Goal: Task Accomplishment & Management: Use online tool/utility

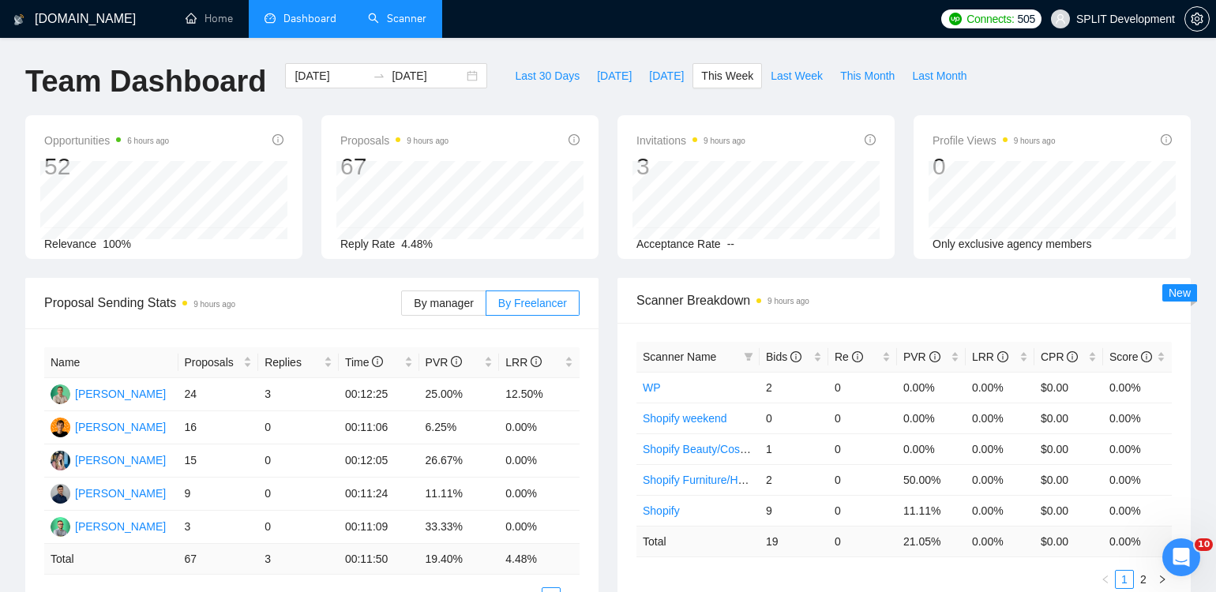
click at [409, 24] on link "Scanner" at bounding box center [397, 18] width 58 height 13
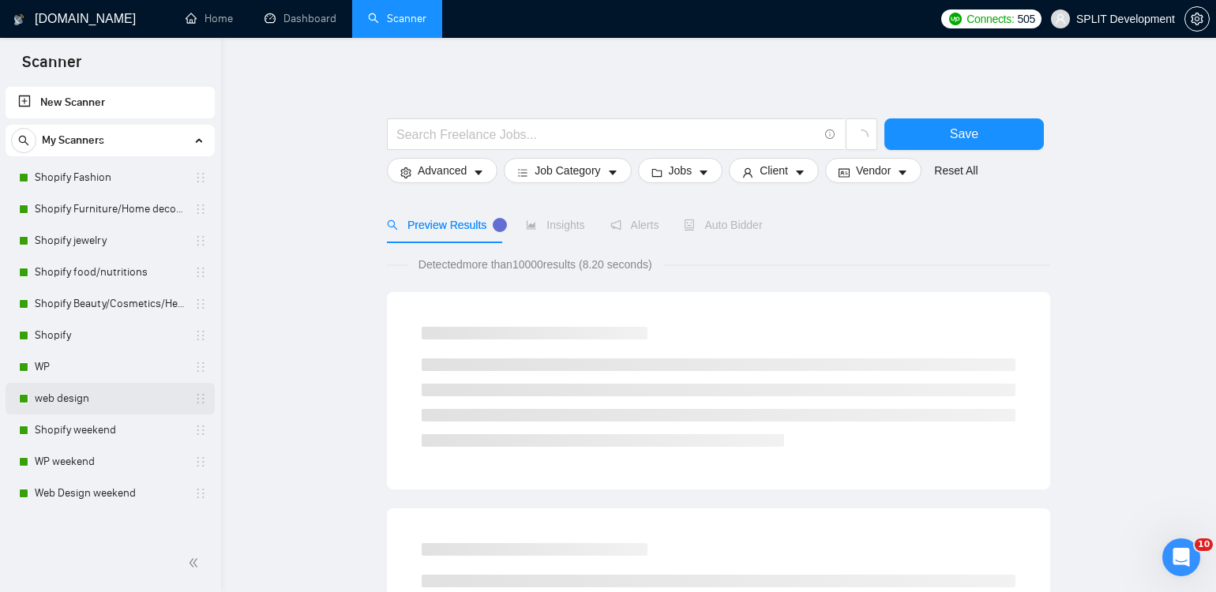
click at [95, 404] on link "web design" at bounding box center [110, 399] width 150 height 32
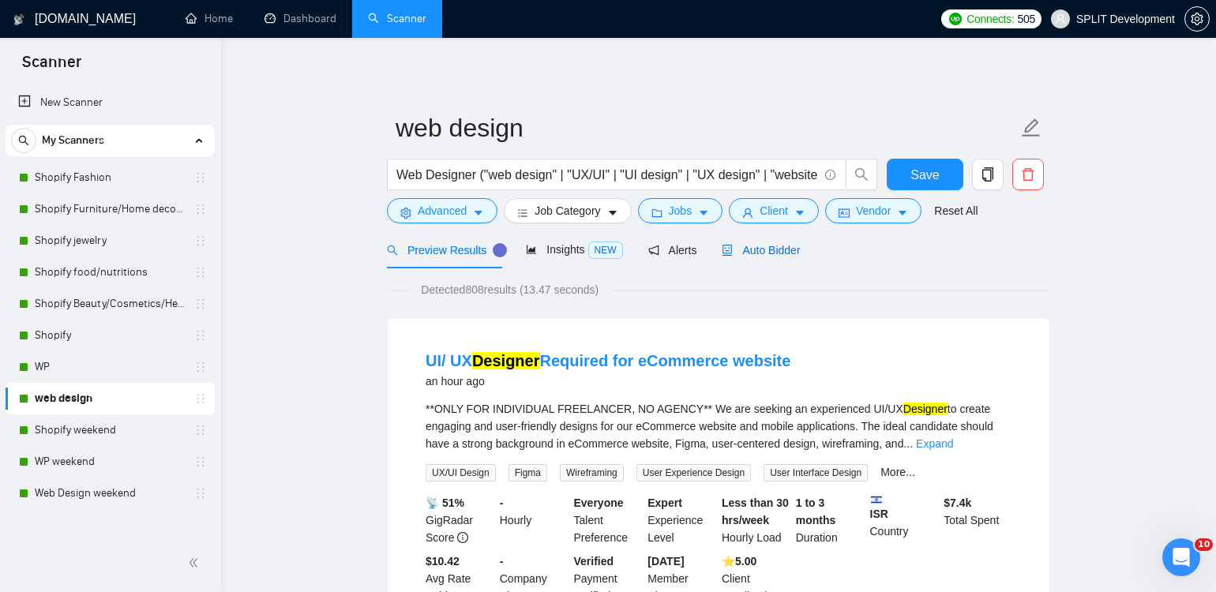
click at [772, 249] on span "Auto Bidder" at bounding box center [761, 250] width 78 height 13
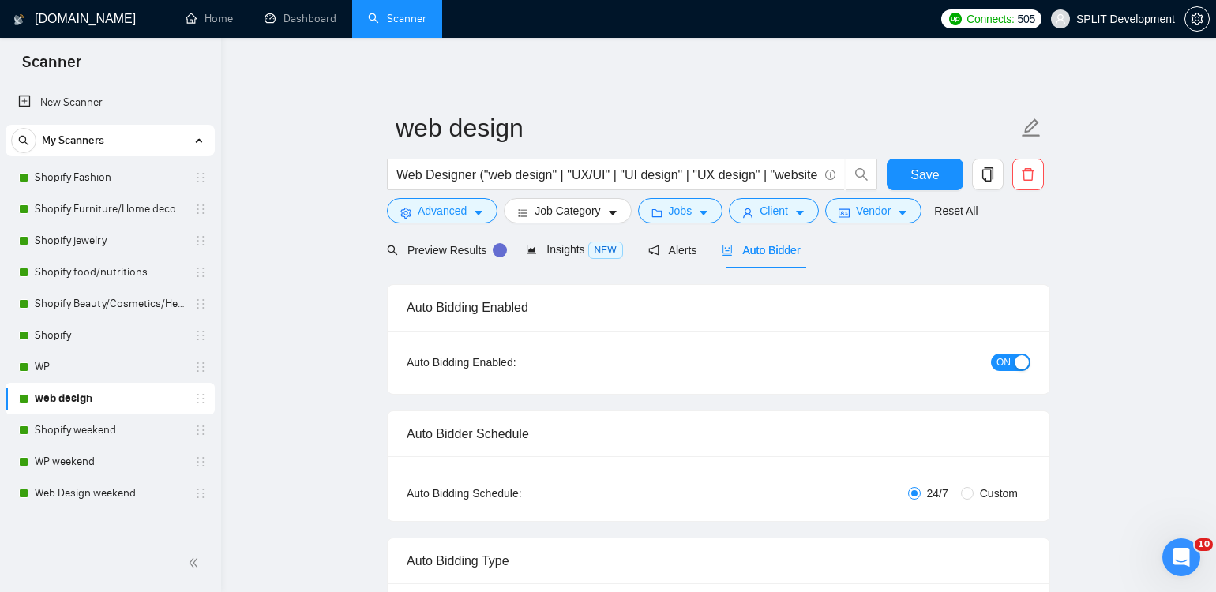
radio input "false"
radio input "true"
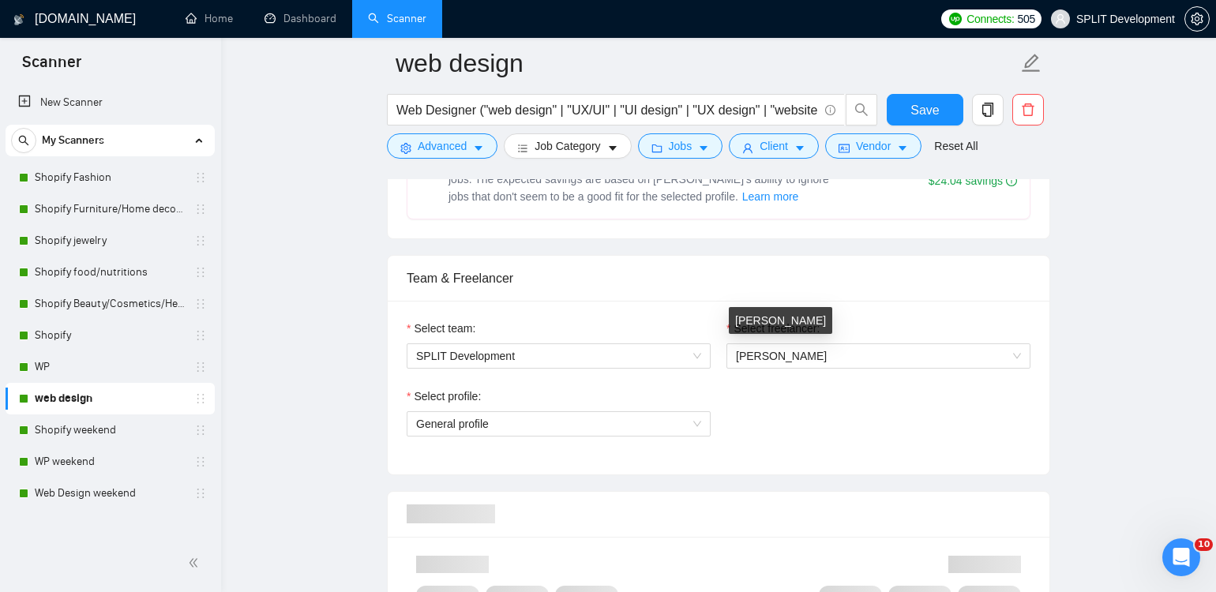
scroll to position [934, 0]
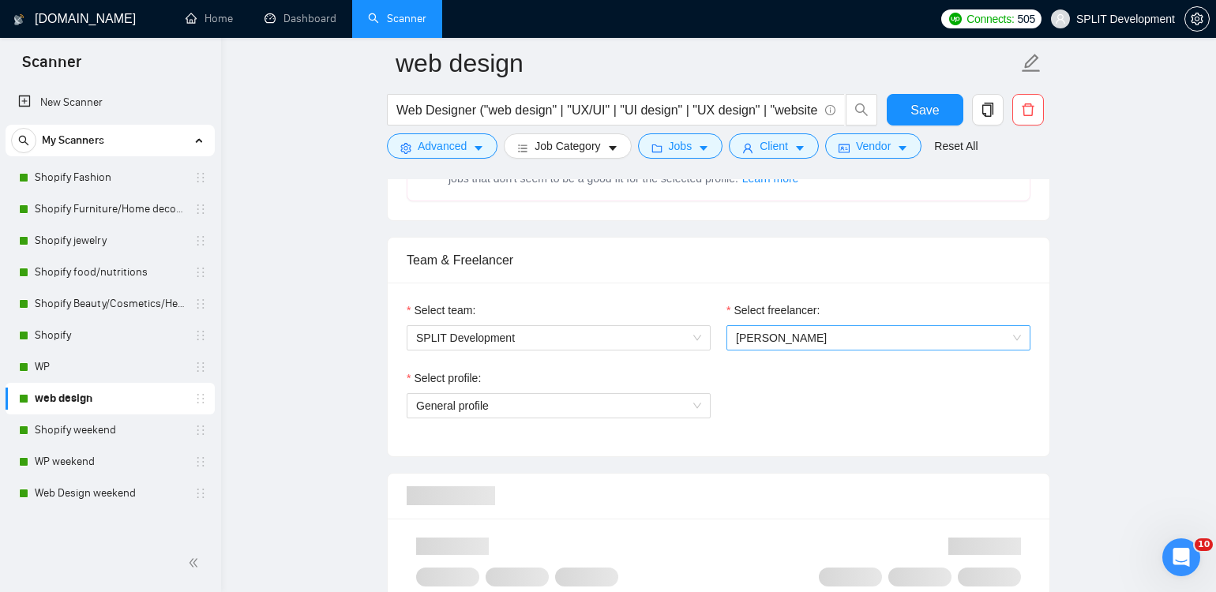
click at [771, 336] on span "[PERSON_NAME]" at bounding box center [781, 338] width 91 height 13
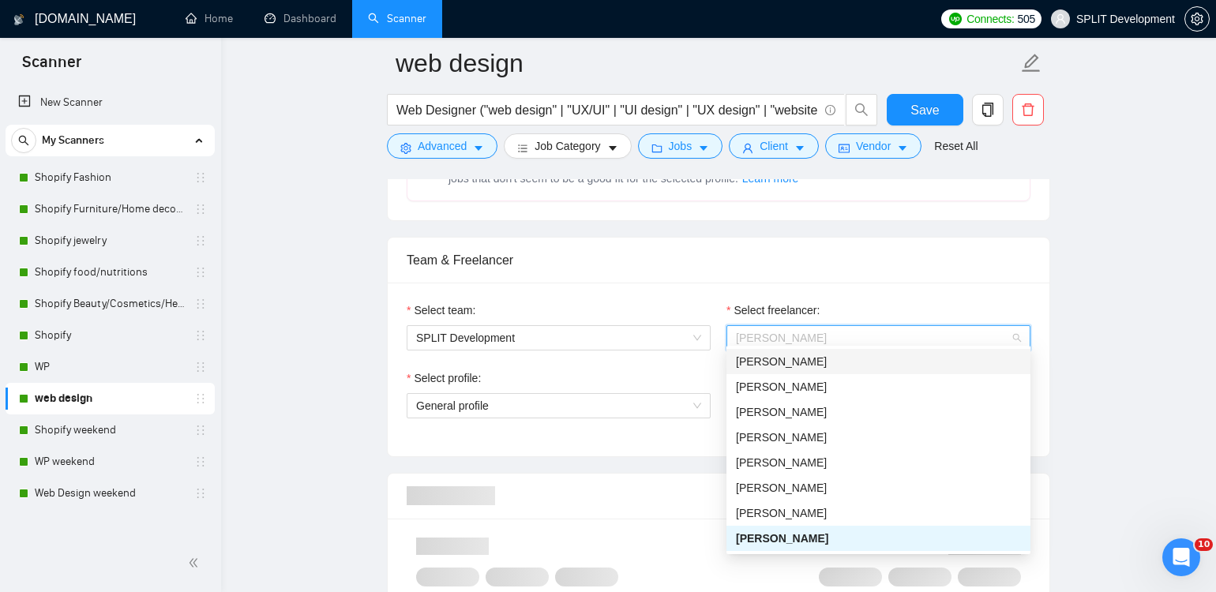
click at [798, 359] on div "[PERSON_NAME]" at bounding box center [878, 361] width 285 height 17
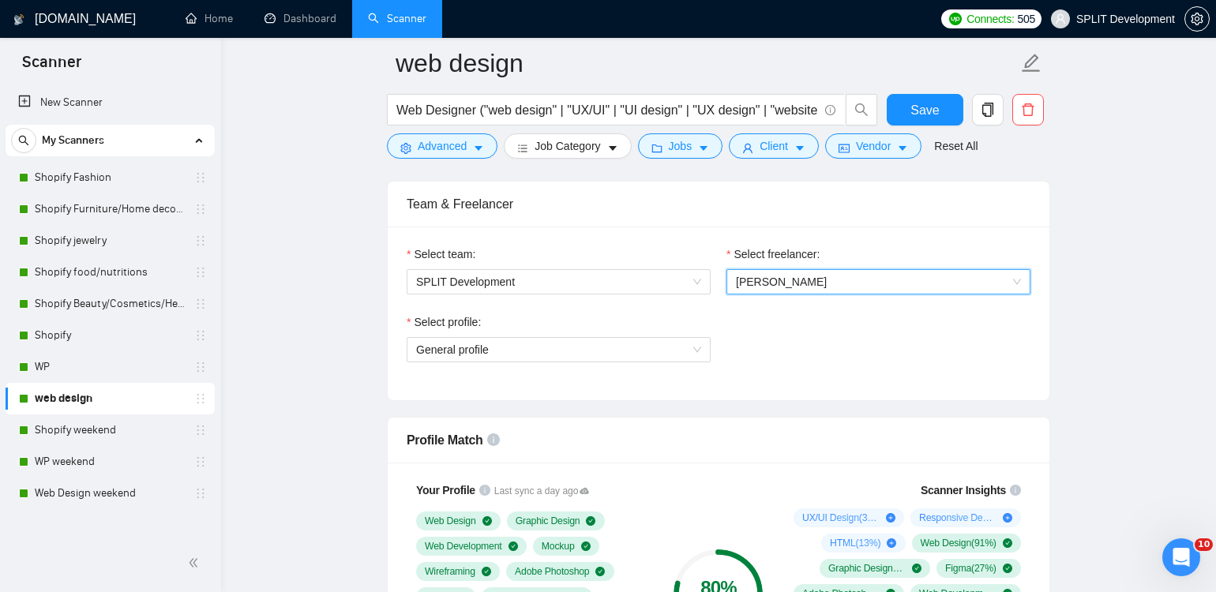
scroll to position [986, 0]
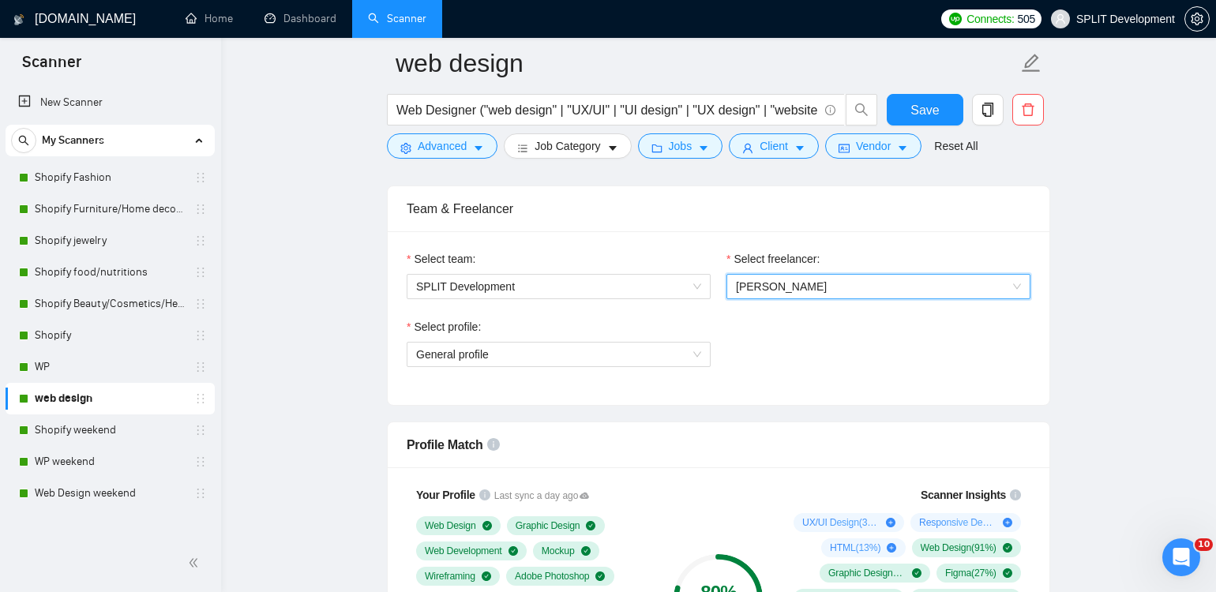
click at [730, 325] on div "Select profile: General profile" at bounding box center [719, 352] width 640 height 68
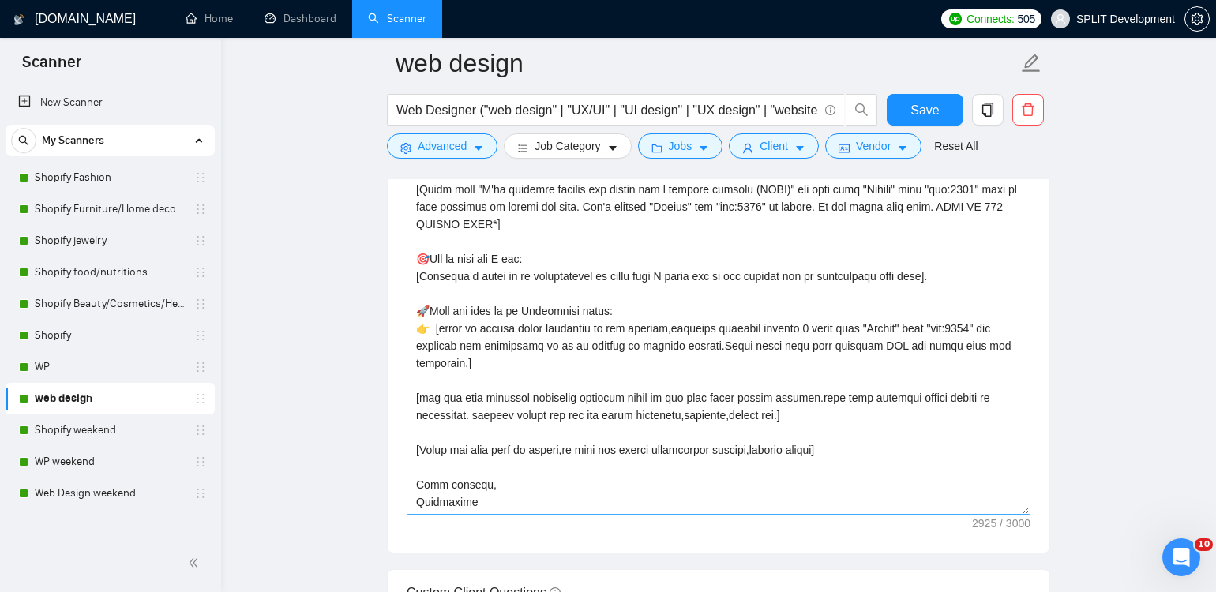
scroll to position [2104, 0]
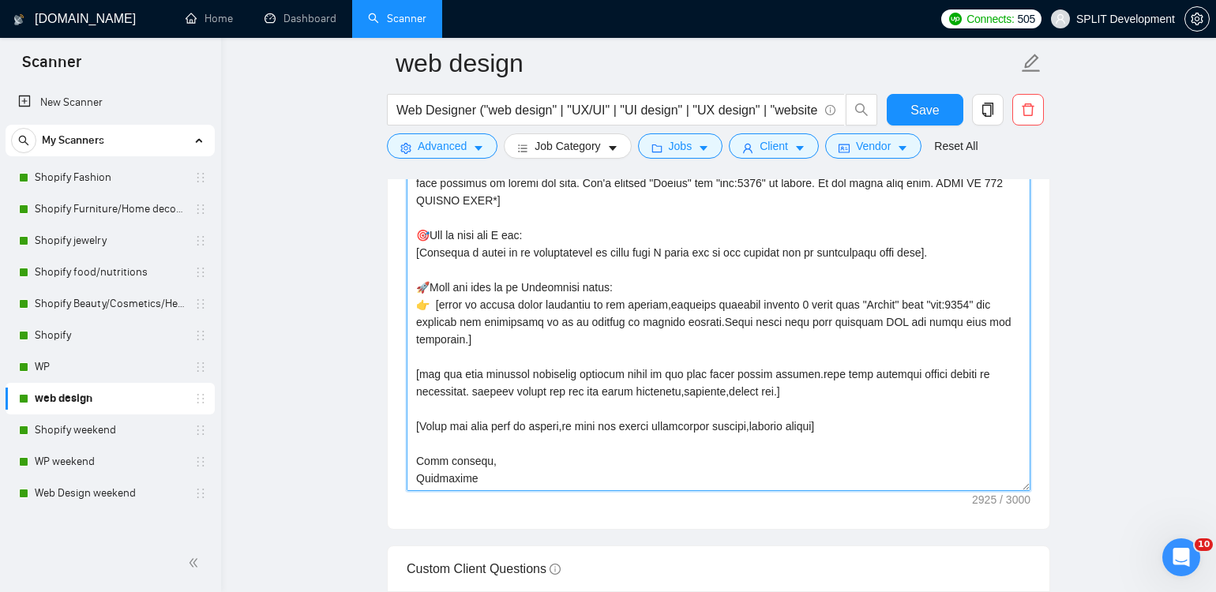
click at [442, 468] on textarea "Cover letter template:" at bounding box center [719, 313] width 624 height 355
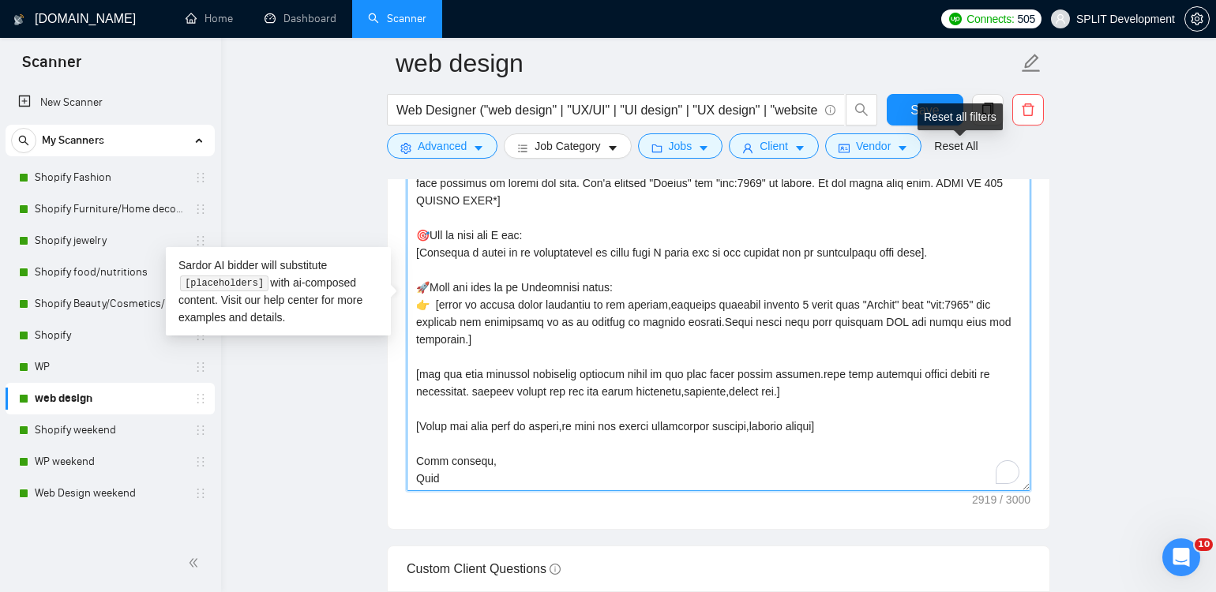
type textarea "[Folder= 1. CLNT: (Bookalo)| URL: (https://[DOMAIN_NAME]/freelancers/~01bfc23c6…"
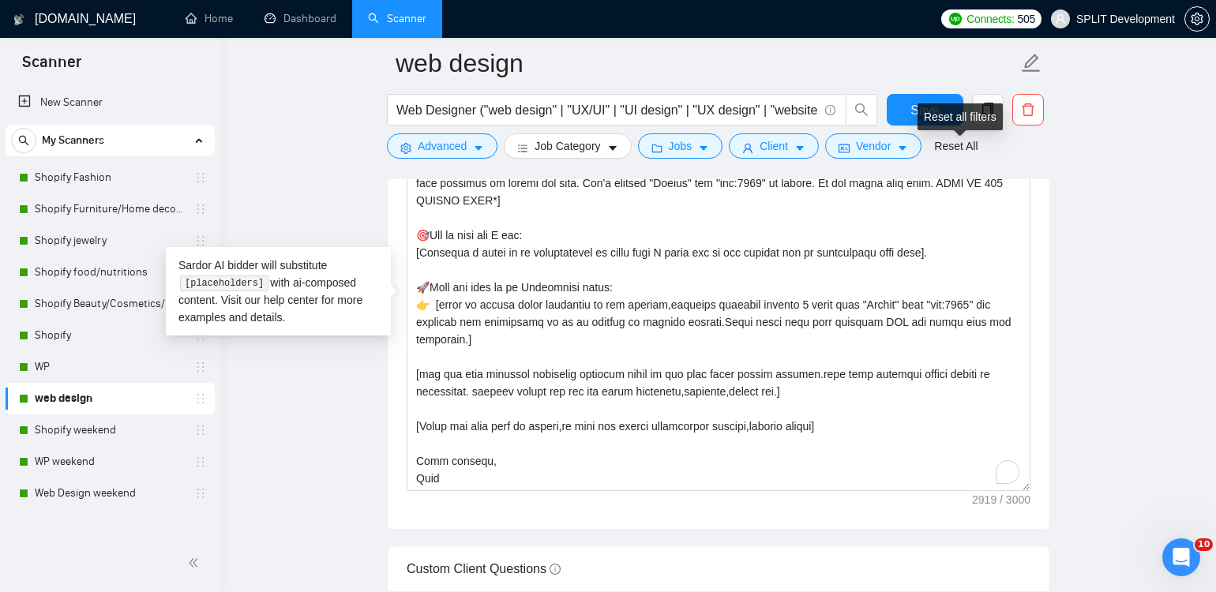
click at [920, 109] on div "Reset all filters" at bounding box center [960, 116] width 85 height 27
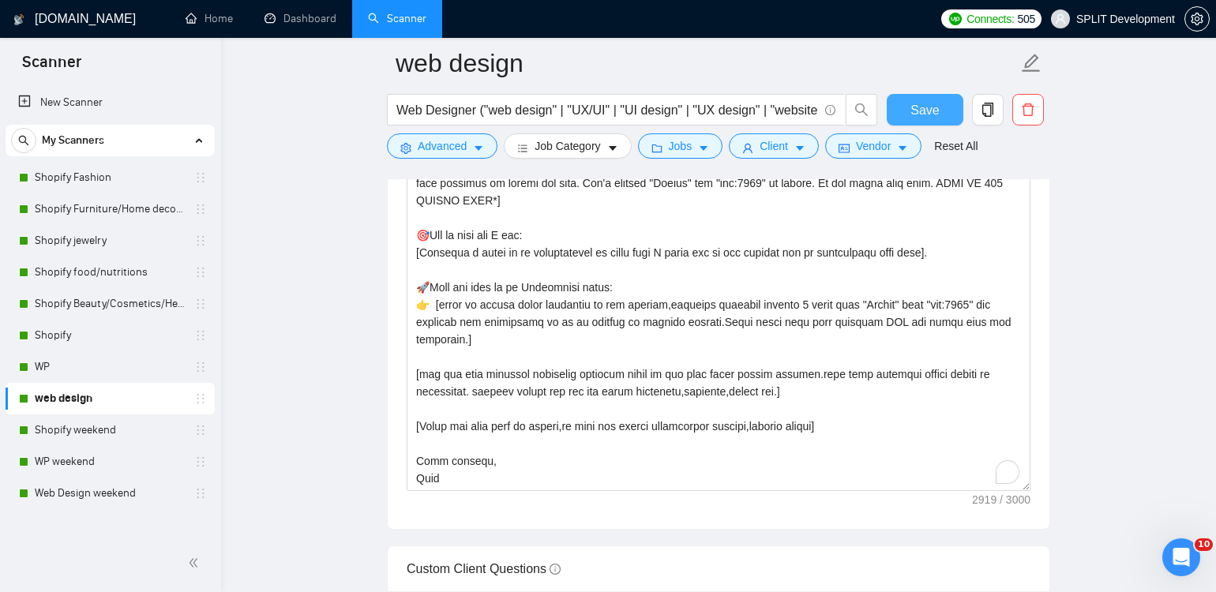
click at [907, 110] on button "Save" at bounding box center [925, 110] width 77 height 32
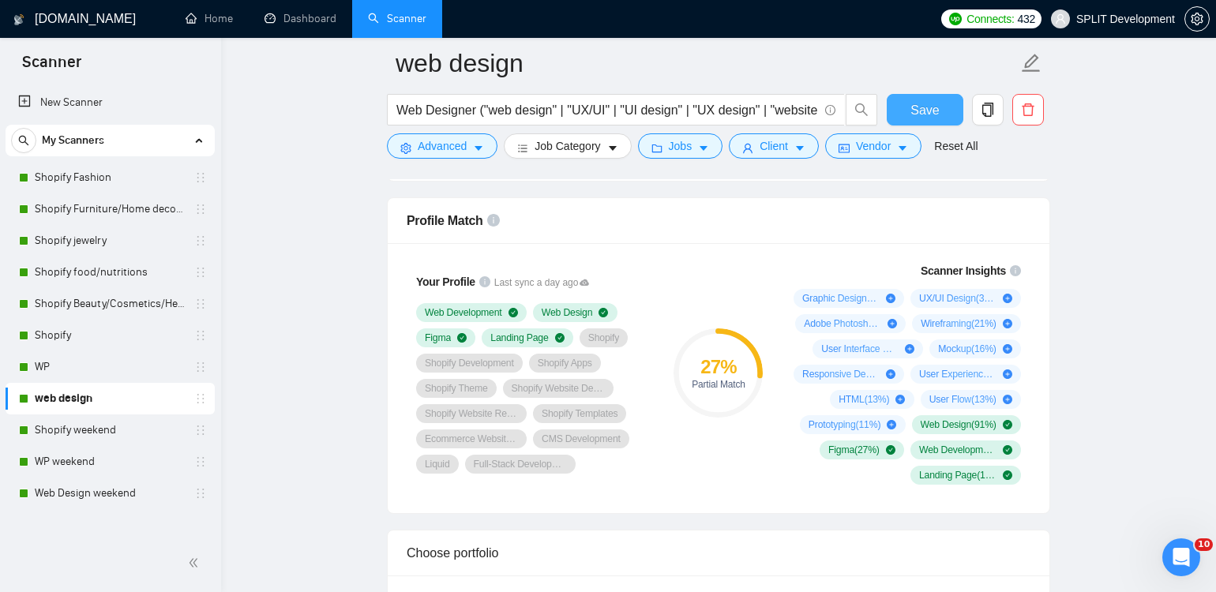
scroll to position [1208, 0]
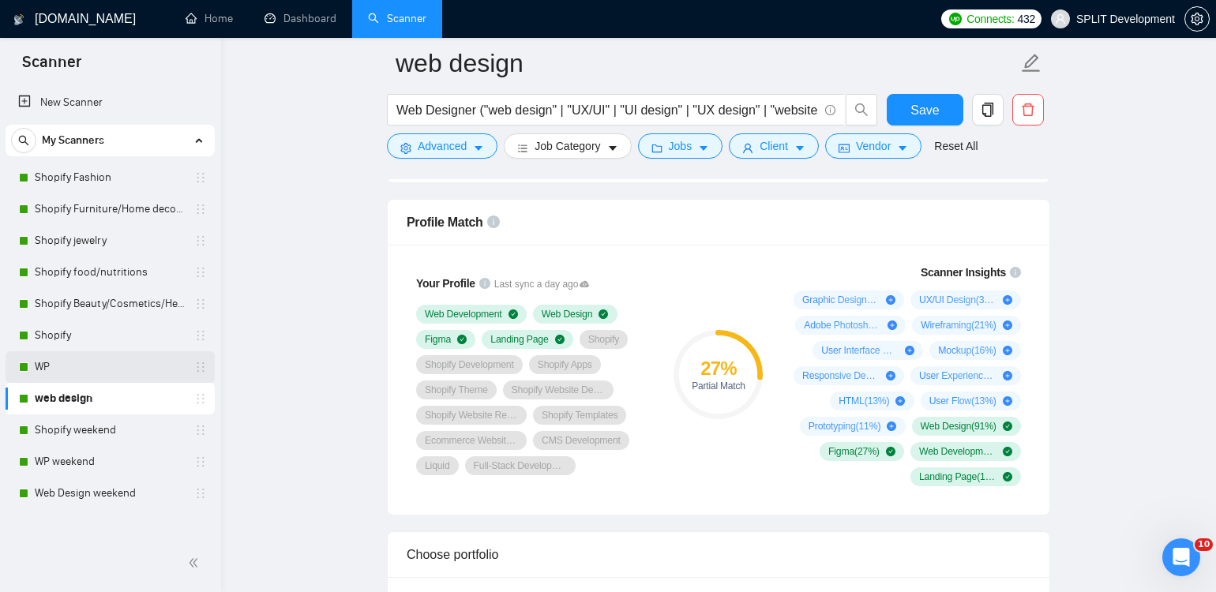
click at [51, 362] on link "WP" at bounding box center [110, 367] width 150 height 32
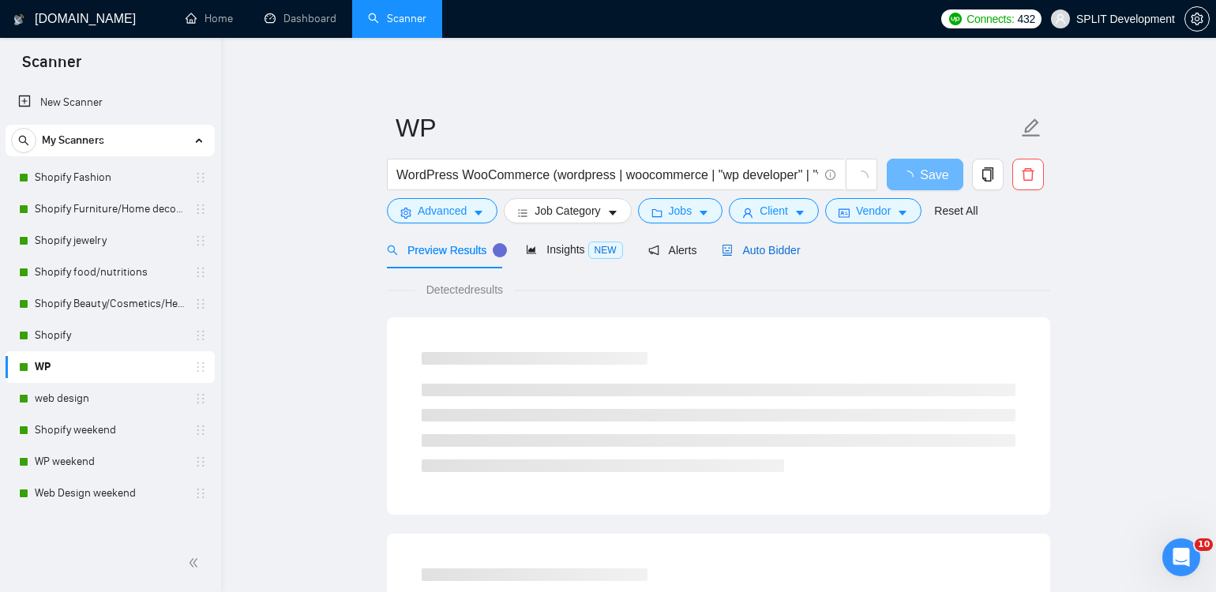
click at [774, 254] on span "Auto Bidder" at bounding box center [761, 250] width 78 height 13
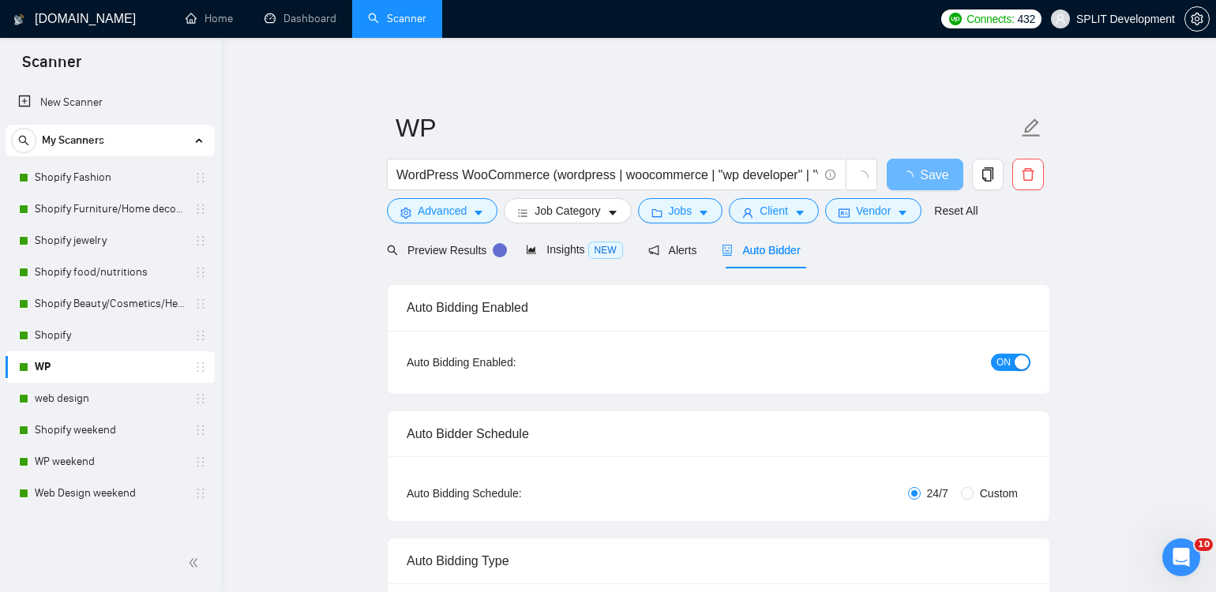
radio input "false"
radio input "true"
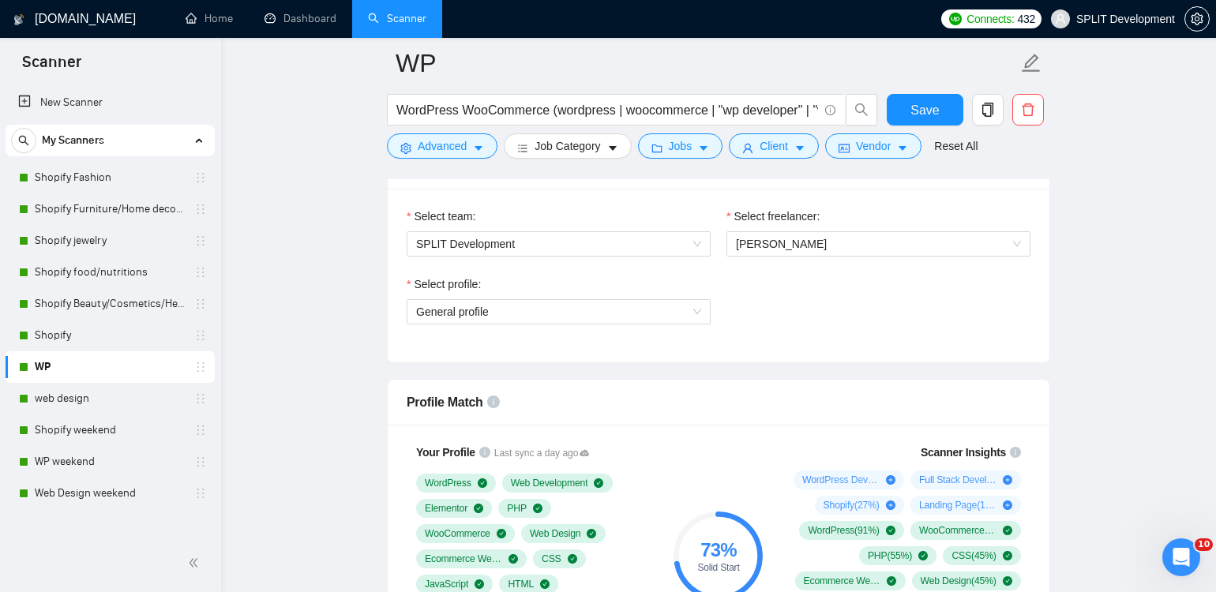
scroll to position [1055, 0]
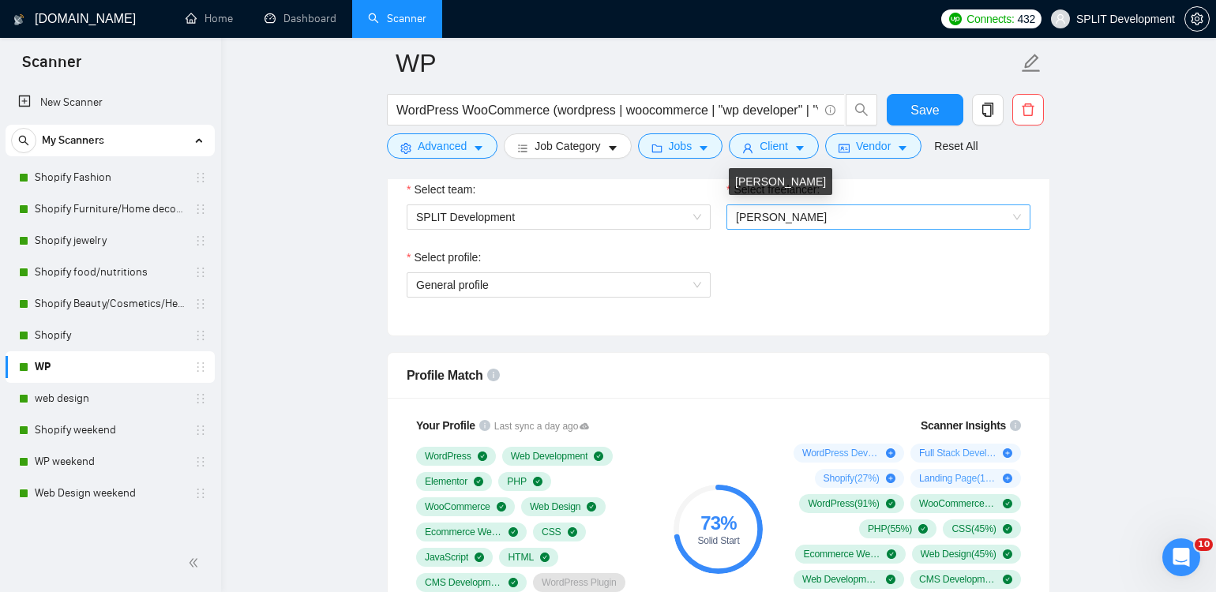
click at [795, 211] on span "[PERSON_NAME]" at bounding box center [781, 217] width 91 height 13
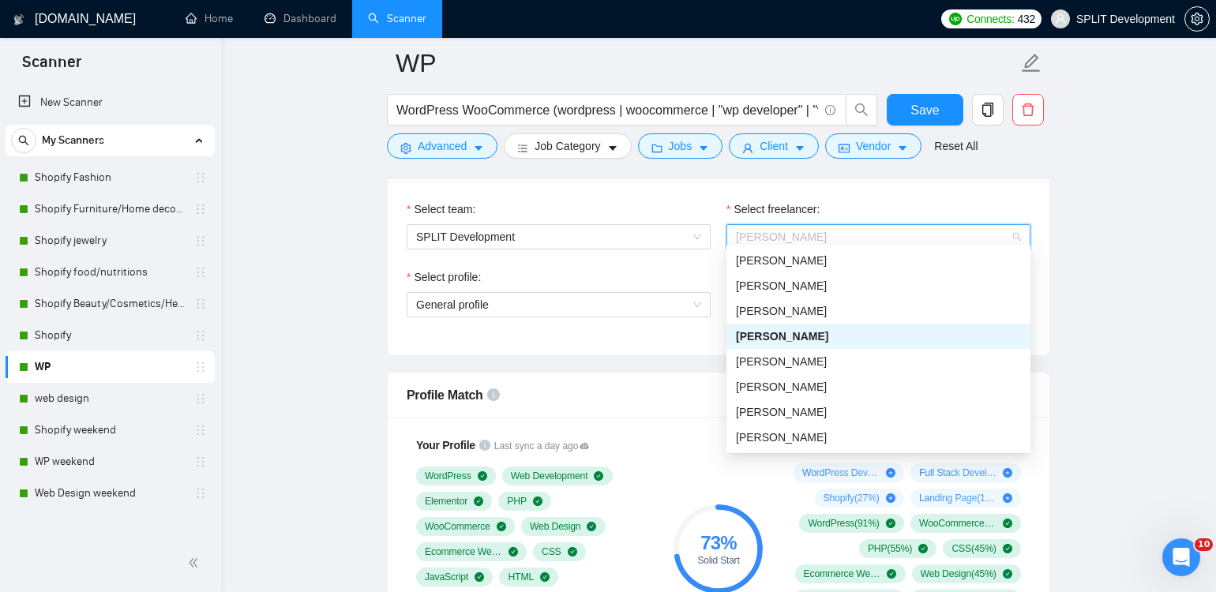
scroll to position [1032, 0]
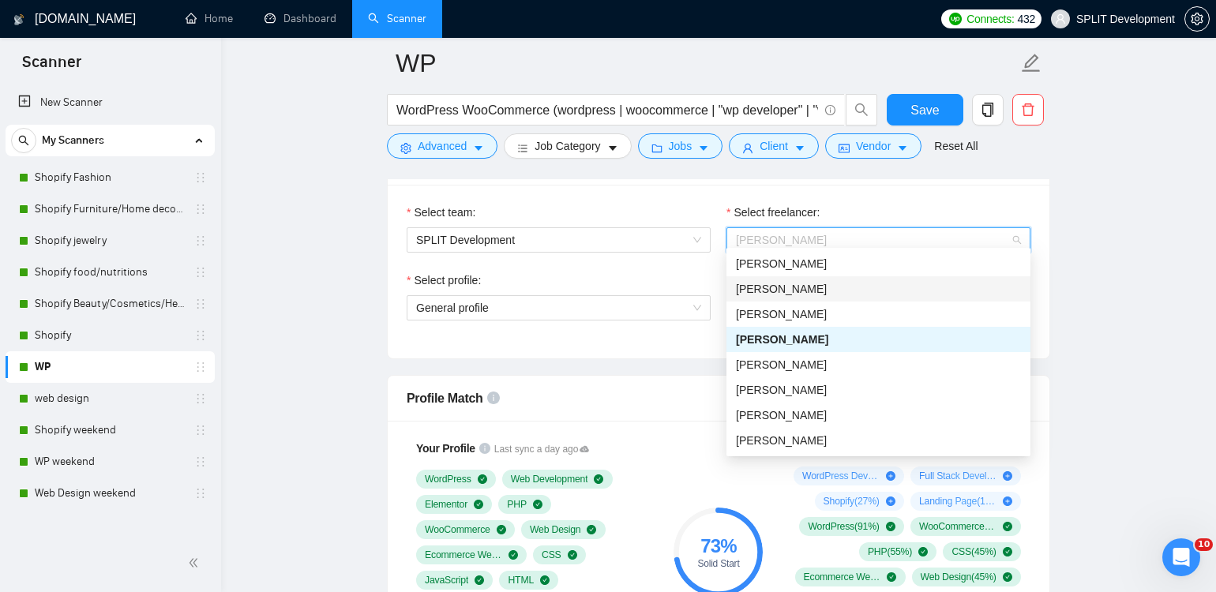
click at [803, 280] on div "[PERSON_NAME]" at bounding box center [878, 288] width 285 height 17
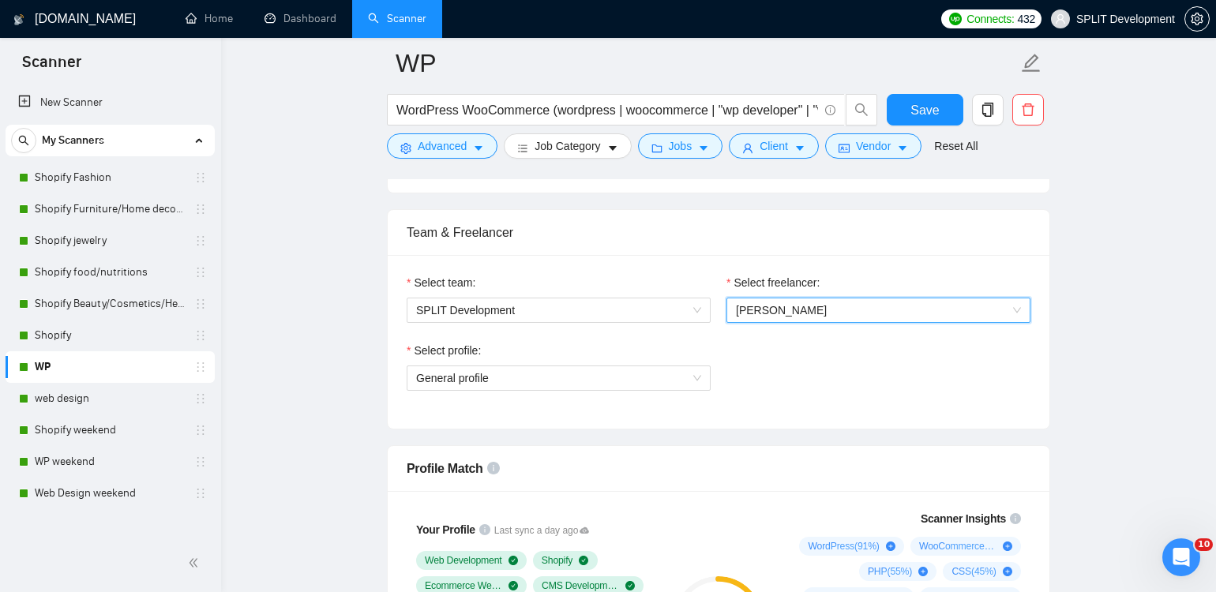
scroll to position [954, 0]
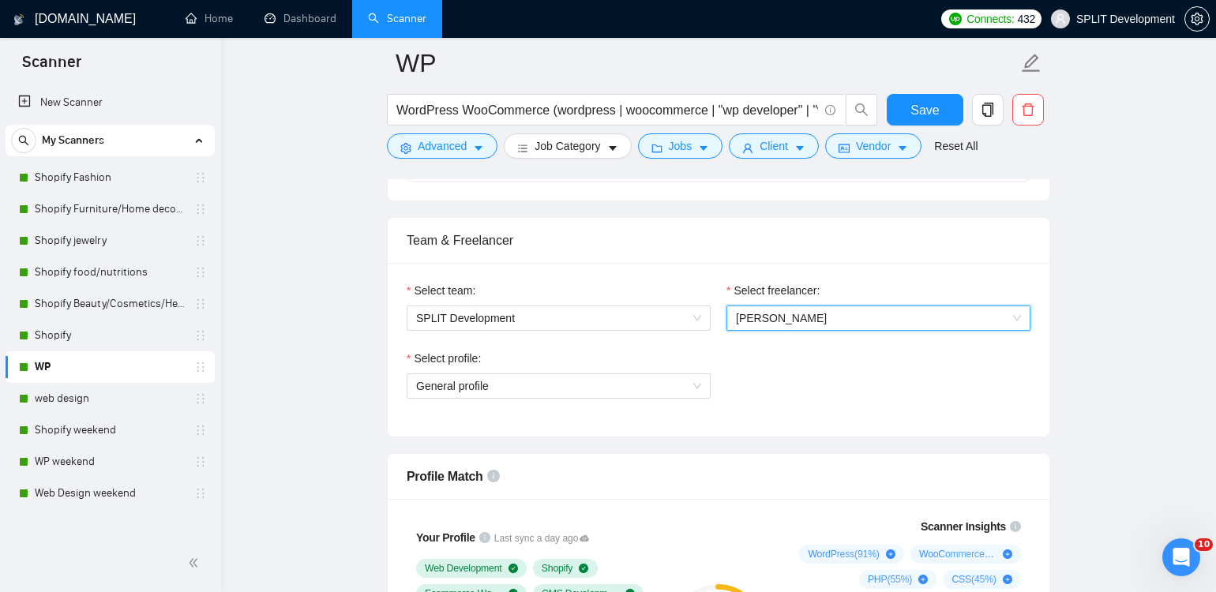
click at [853, 306] on span "[PERSON_NAME]" at bounding box center [878, 318] width 285 height 24
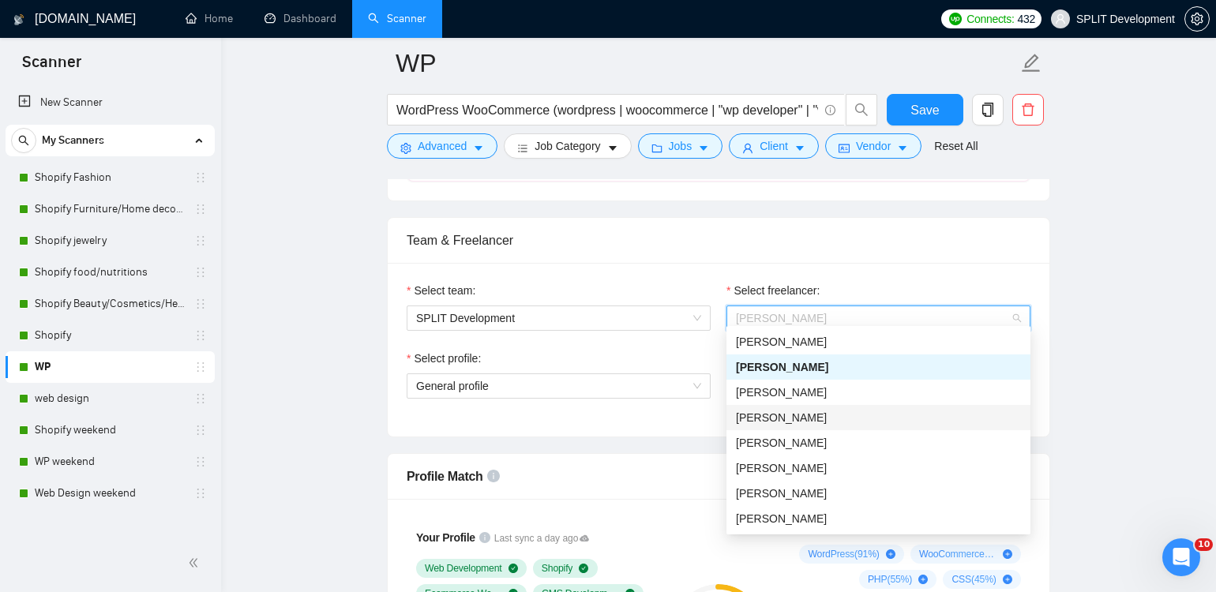
click at [851, 415] on div "[PERSON_NAME]" at bounding box center [878, 417] width 285 height 17
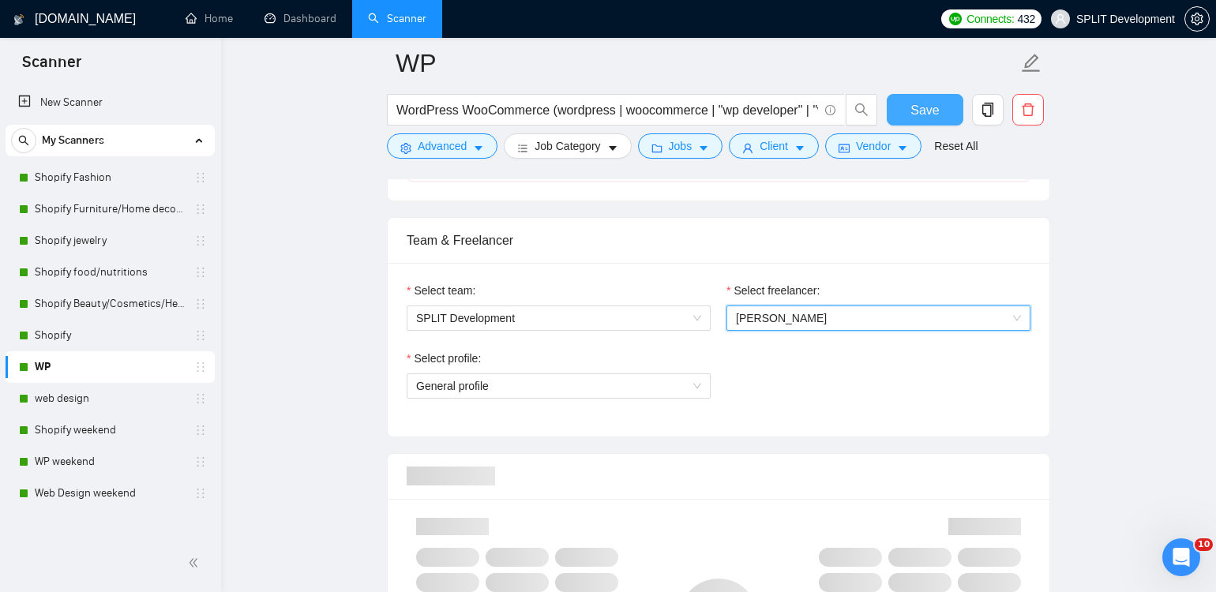
click at [913, 111] on span "Save" at bounding box center [925, 110] width 28 height 20
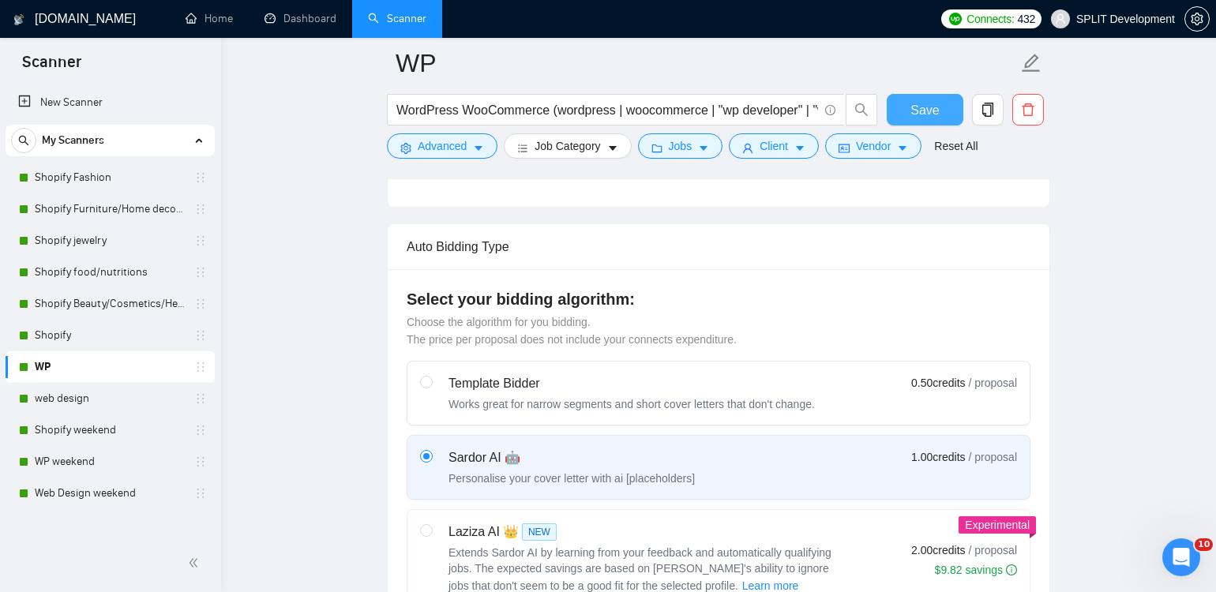
scroll to position [217, 0]
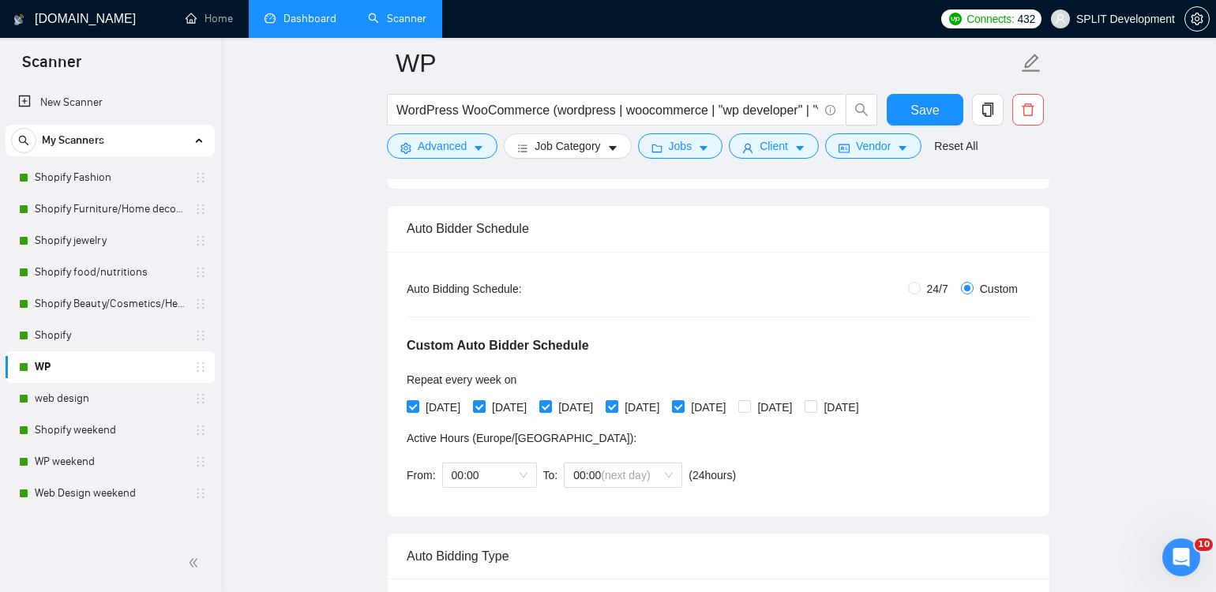
click at [288, 21] on link "Dashboard" at bounding box center [301, 18] width 72 height 13
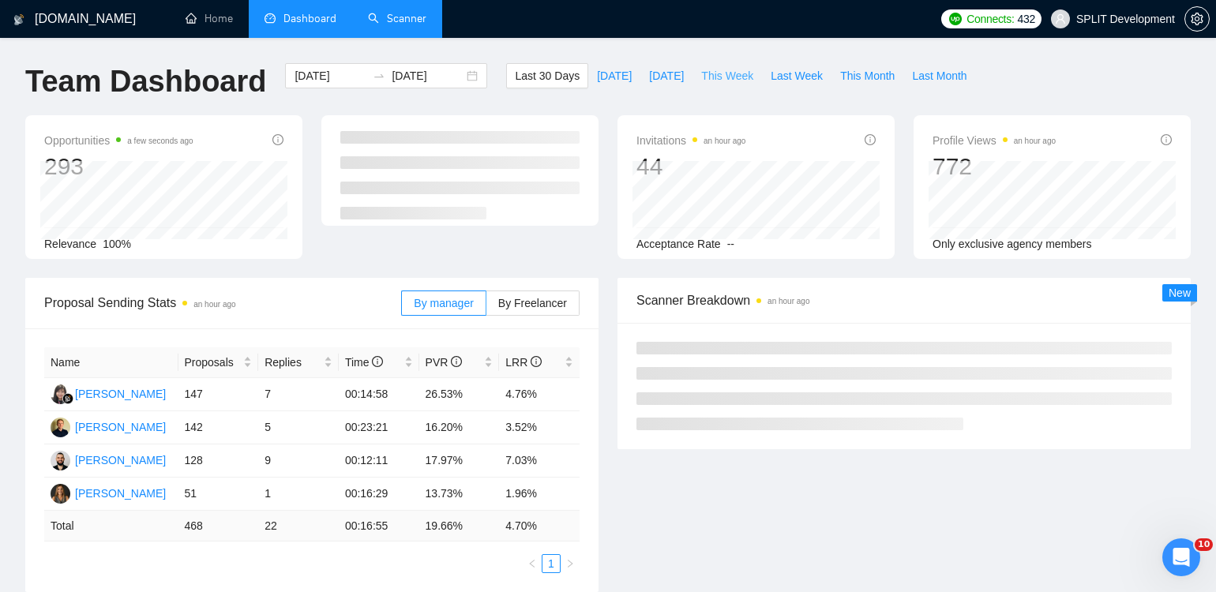
click at [727, 73] on span "This Week" at bounding box center [727, 75] width 52 height 17
type input "[DATE]"
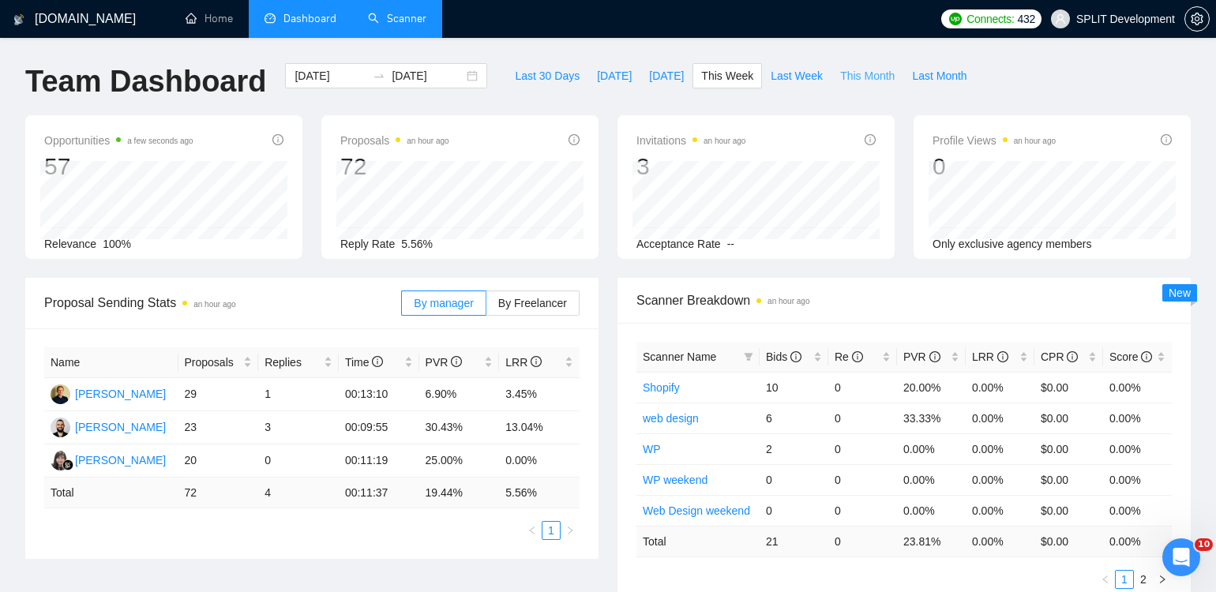
click at [866, 85] on button "This Month" at bounding box center [868, 75] width 72 height 25
type input "[DATE]"
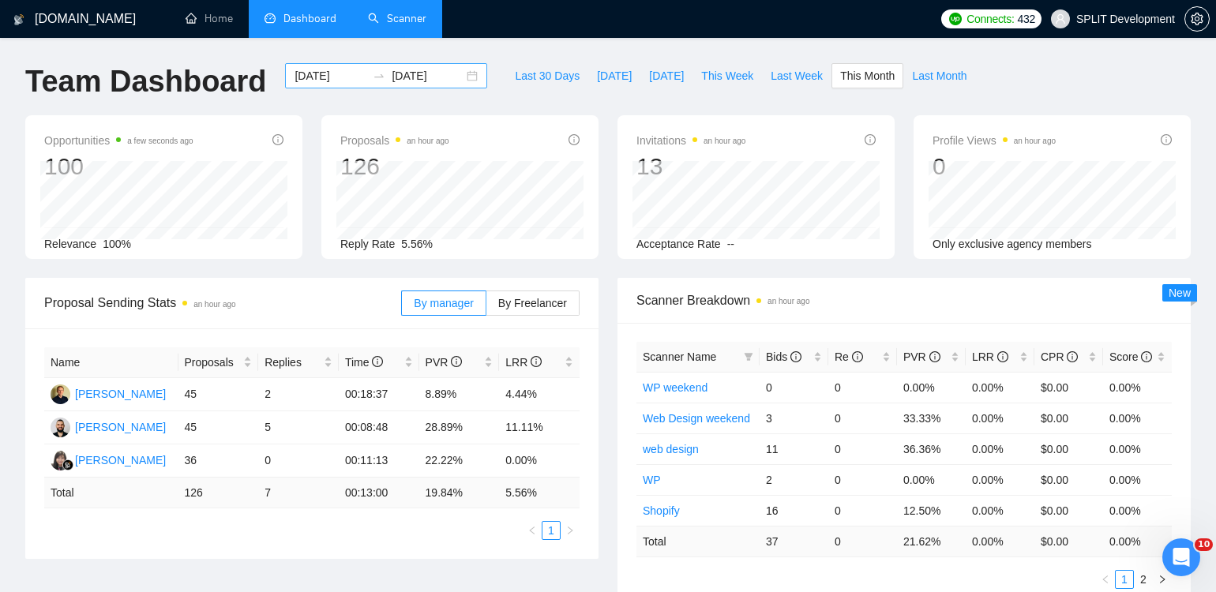
click at [461, 79] on div "[DATE] [DATE]" at bounding box center [386, 75] width 202 height 25
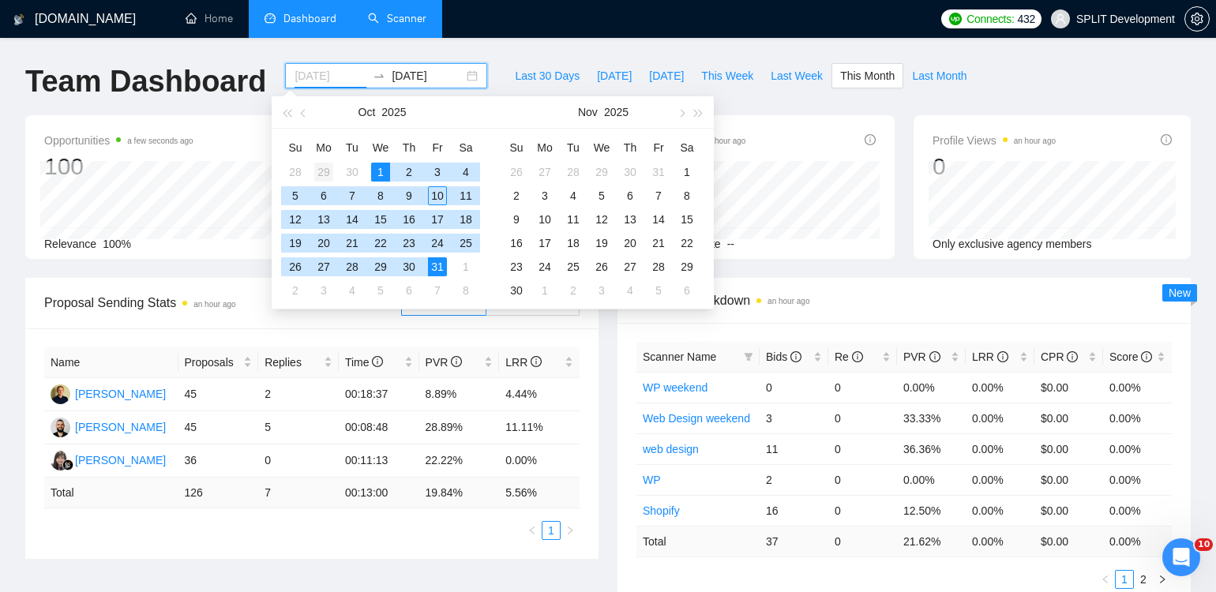
click at [325, 170] on div "29" at bounding box center [323, 172] width 19 height 19
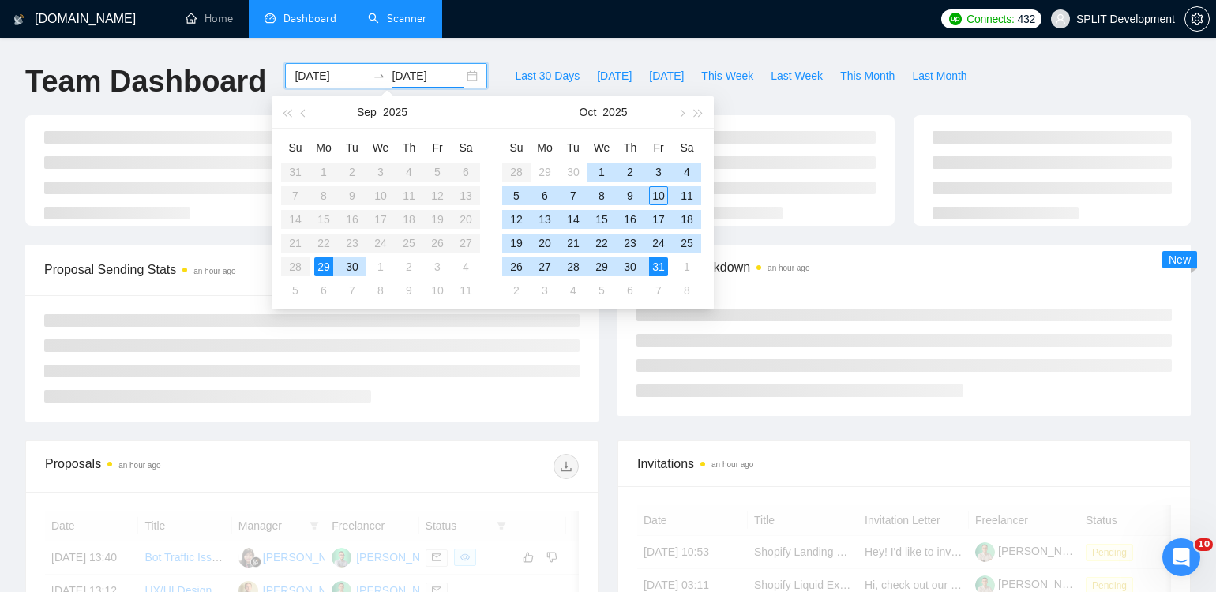
click at [491, 47] on div "[DOMAIN_NAME] Home Dashboard Scanner Connects: 432 SPLIT Development Team Dashb…" at bounding box center [608, 532] width 1216 height 1065
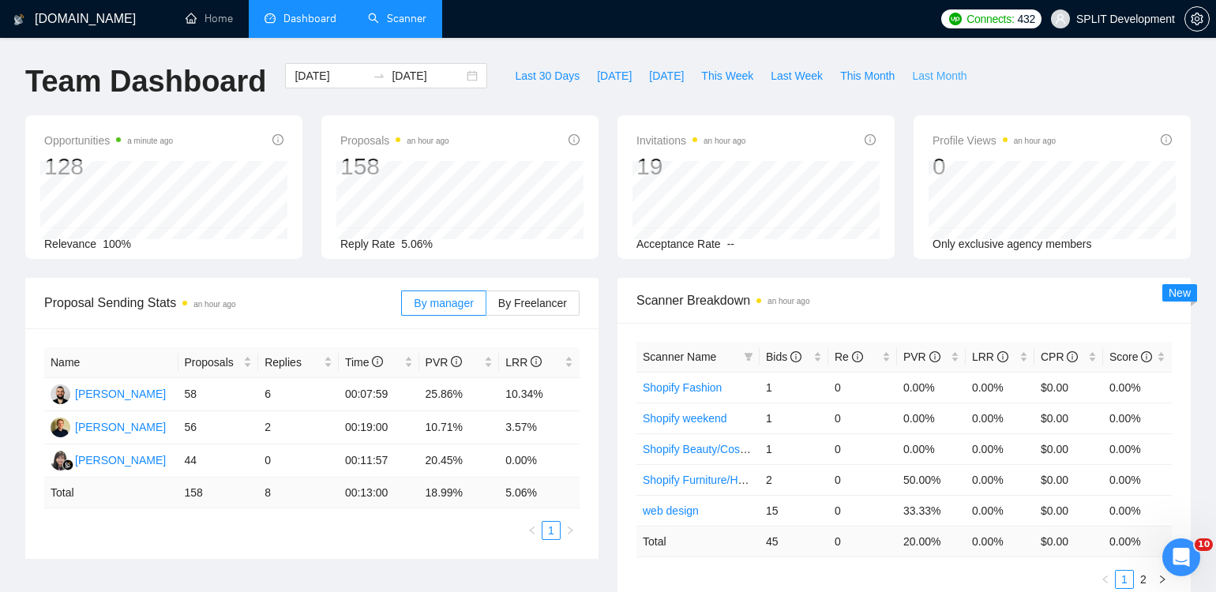
click at [933, 74] on span "Last Month" at bounding box center [939, 75] width 54 height 17
type input "[DATE]"
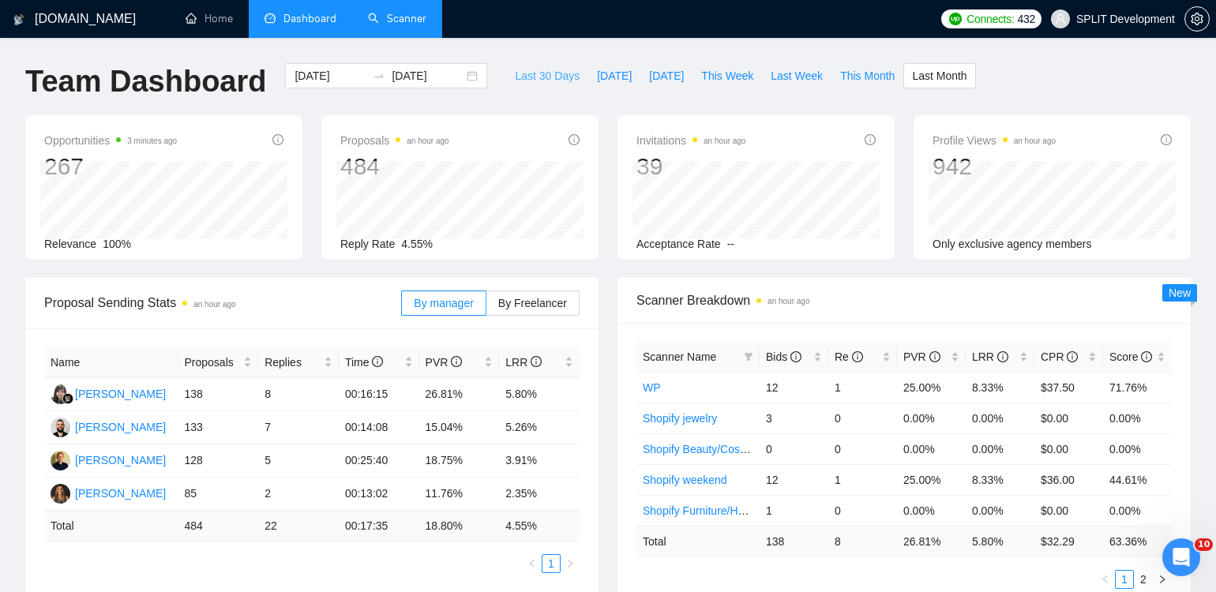
click at [532, 80] on span "Last 30 Days" at bounding box center [547, 75] width 65 height 17
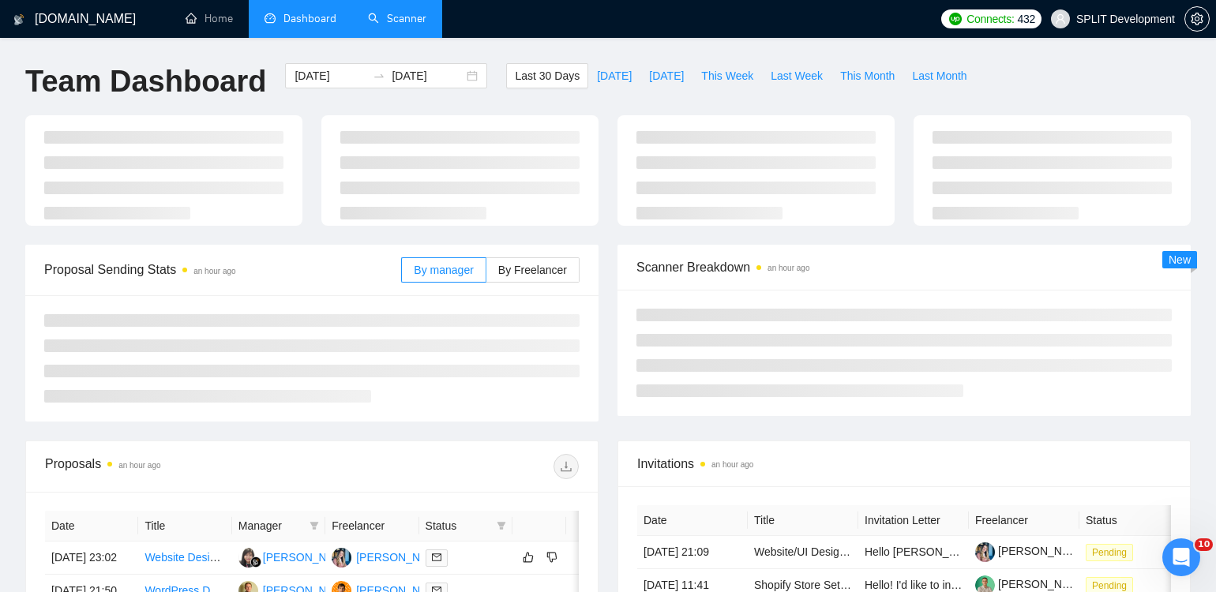
type input "[DATE]"
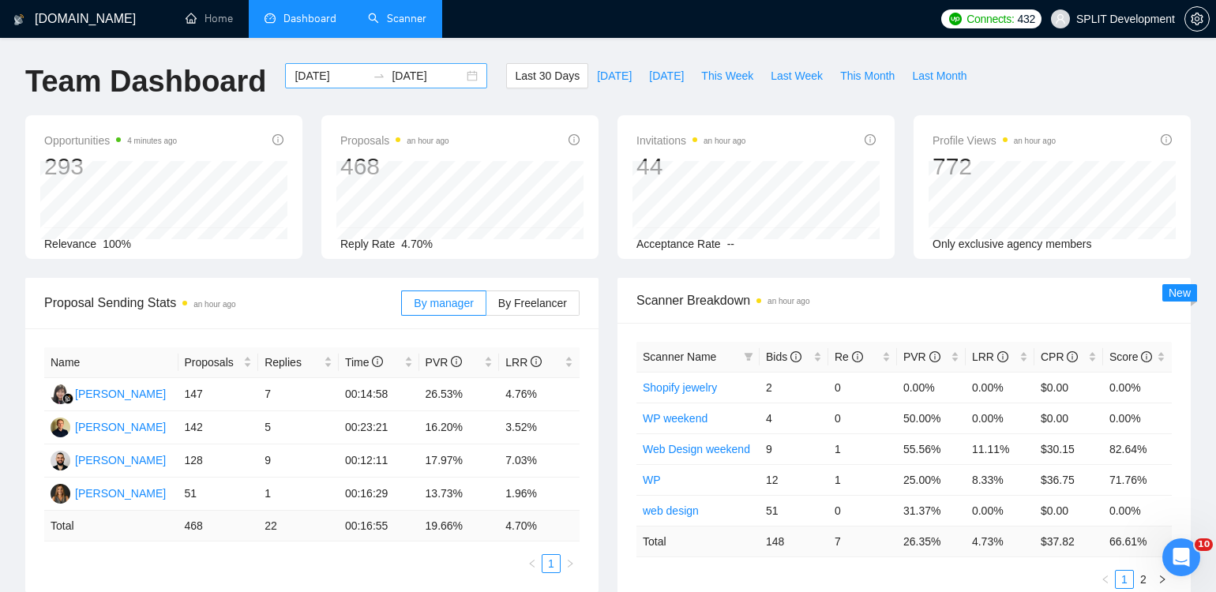
click at [456, 77] on div "[DATE] [DATE]" at bounding box center [386, 75] width 202 height 25
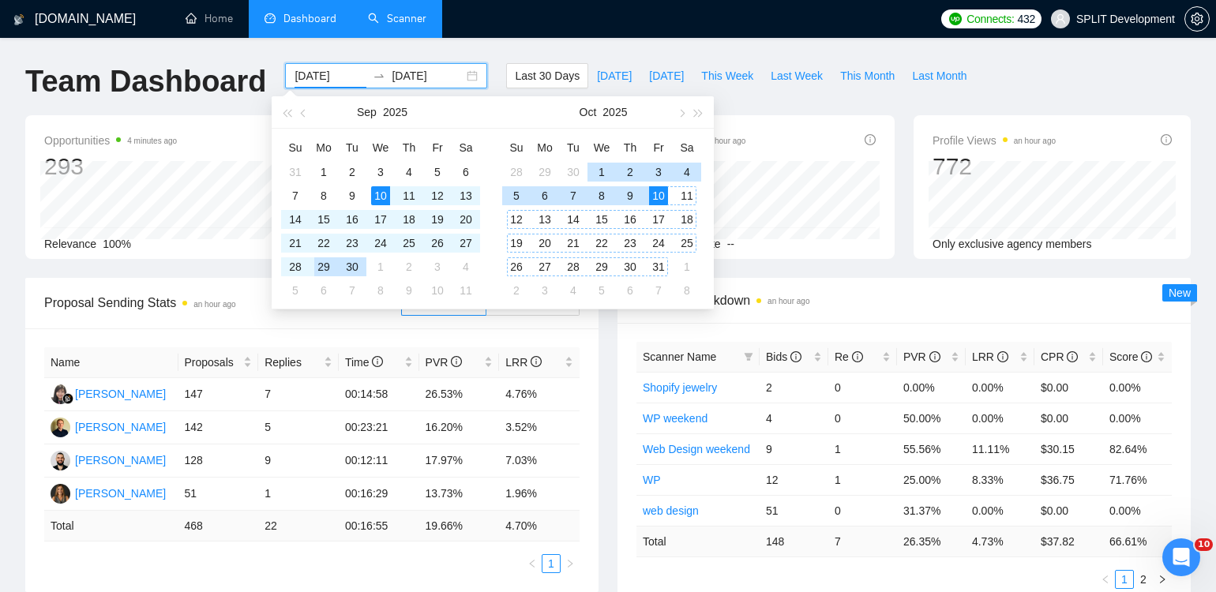
click at [325, 75] on input "[DATE]" at bounding box center [331, 75] width 72 height 17
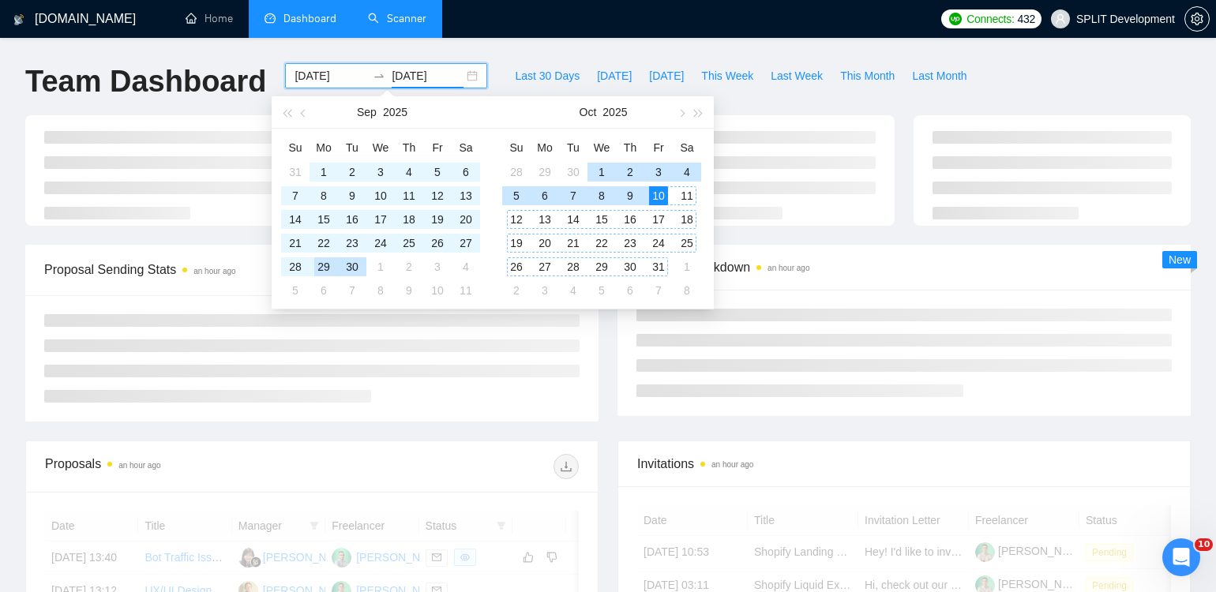
click at [490, 48] on div "[DOMAIN_NAME] Home Dashboard Scanner Connects: 432 SPLIT Development Team Dashb…" at bounding box center [608, 532] width 1216 height 1065
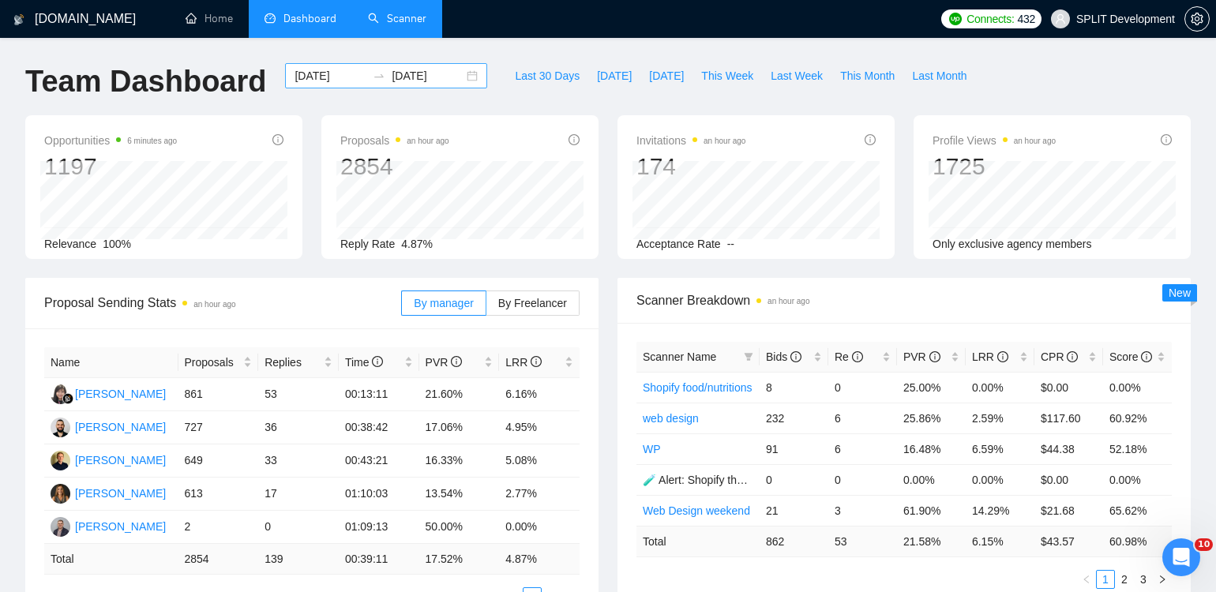
click at [460, 81] on div "[DATE] [DATE]" at bounding box center [386, 75] width 202 height 25
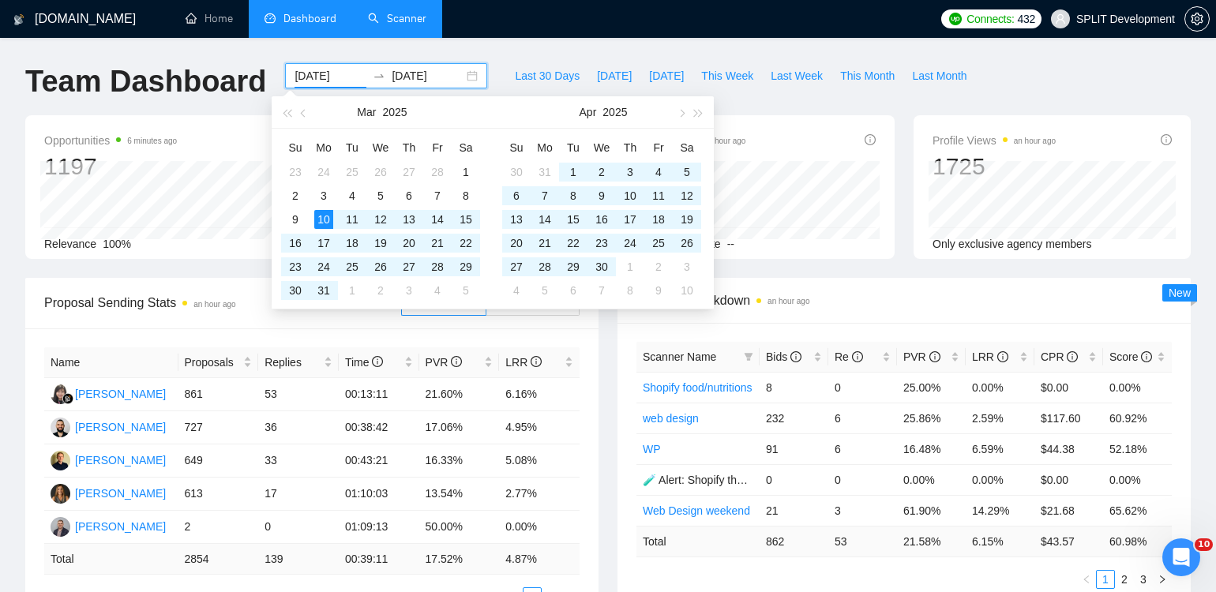
type input "[DATE]"
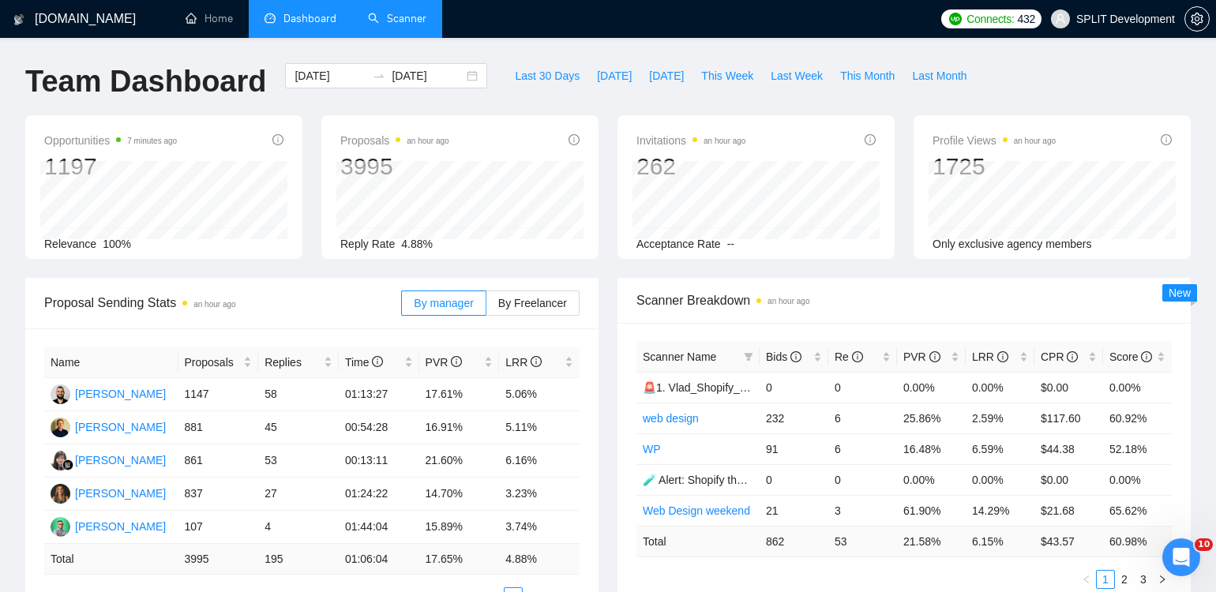
click at [609, 266] on div "Opportunities 7 minutes ago 1197 Relevance 100% Proposals an hour ago 3995 [DAT…" at bounding box center [608, 196] width 1185 height 163
